Goal: Task Accomplishment & Management: Manage account settings

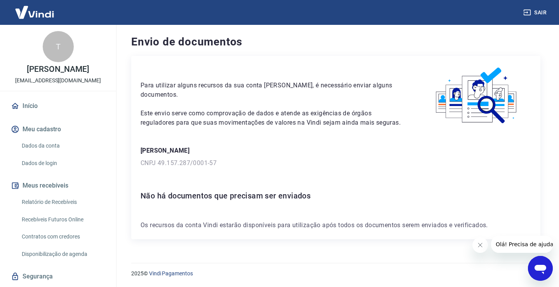
click at [51, 149] on link "Dados da conta" at bounding box center [63, 146] width 88 height 16
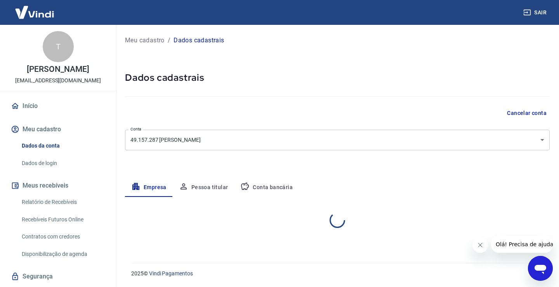
select select "SP"
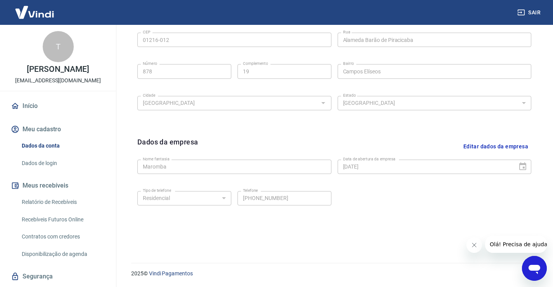
click at [48, 133] on button "Meu cadastro" at bounding box center [57, 129] width 97 height 17
click at [54, 134] on button "Meu cadastro" at bounding box center [57, 129] width 97 height 17
click at [60, 167] on link "Dados de login" at bounding box center [63, 163] width 88 height 16
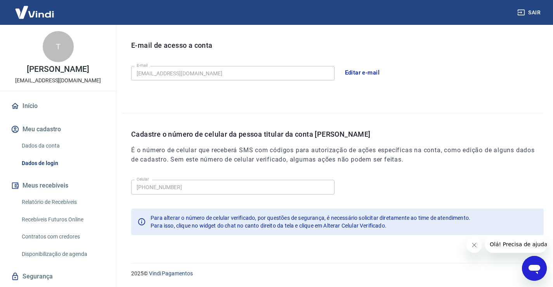
scroll to position [210, 0]
